Goal: Task Accomplishment & Management: Use online tool/utility

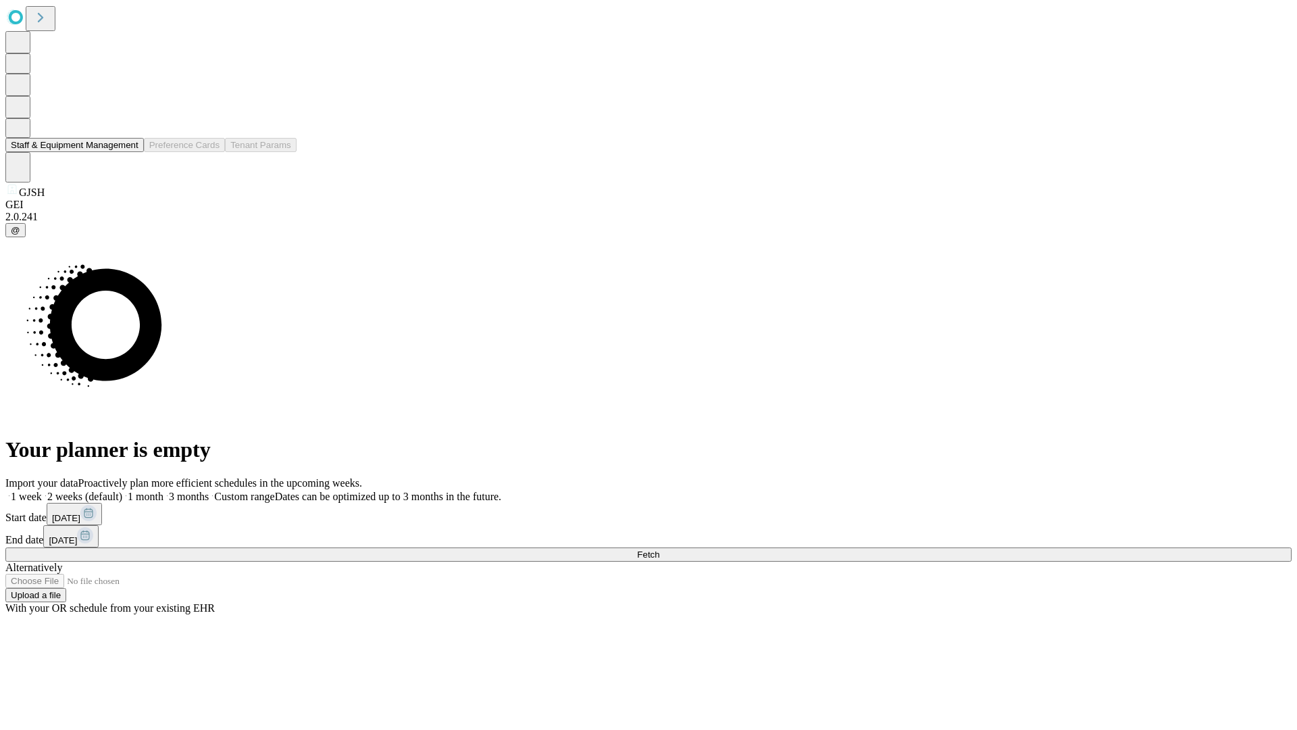
click at [129, 152] on button "Staff & Equipment Management" at bounding box center [74, 145] width 139 height 14
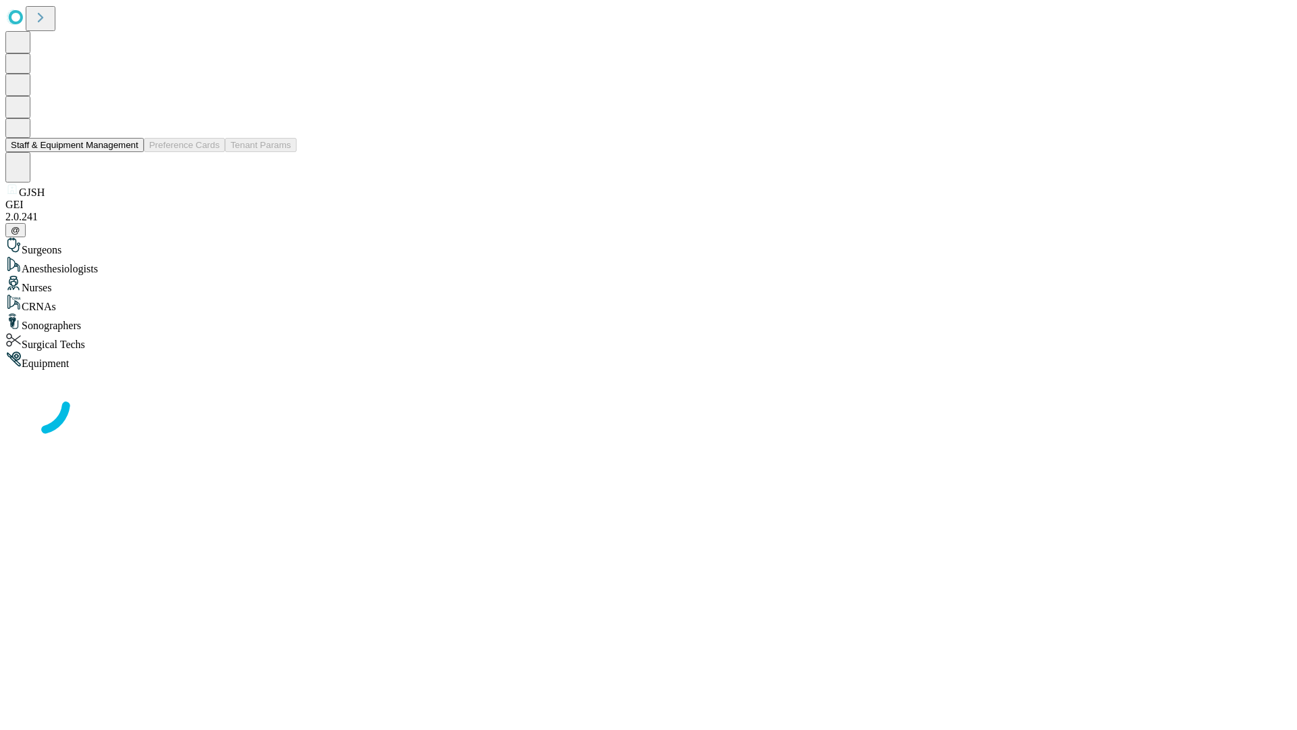
click at [129, 152] on button "Staff & Equipment Management" at bounding box center [74, 145] width 139 height 14
